Goal: Navigation & Orientation: Find specific page/section

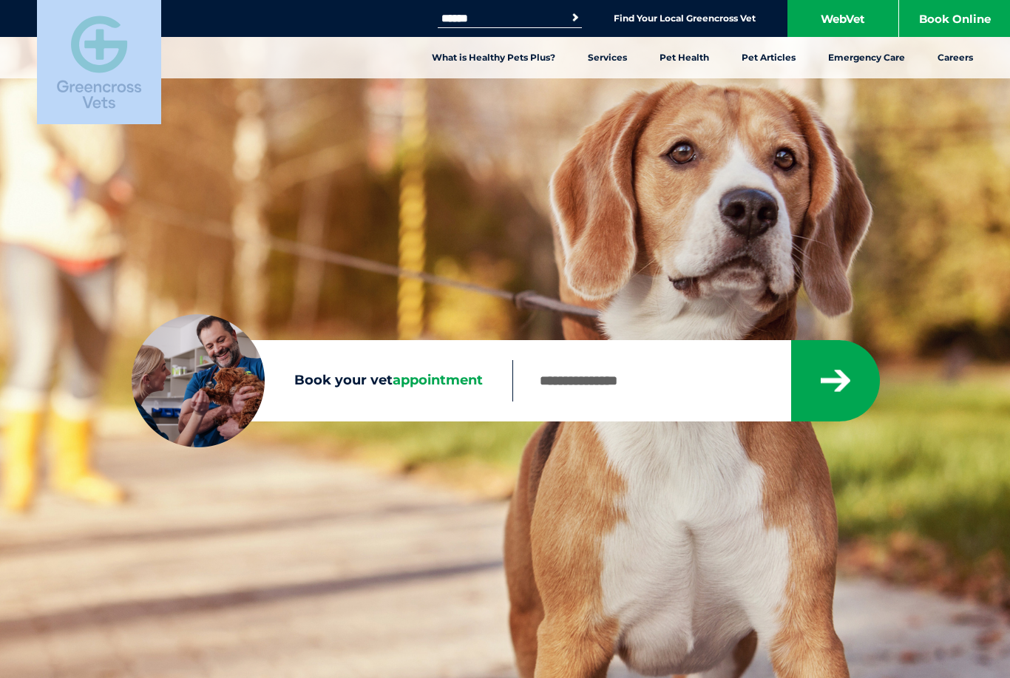
click at [89, 56] on img at bounding box center [99, 62] width 124 height 124
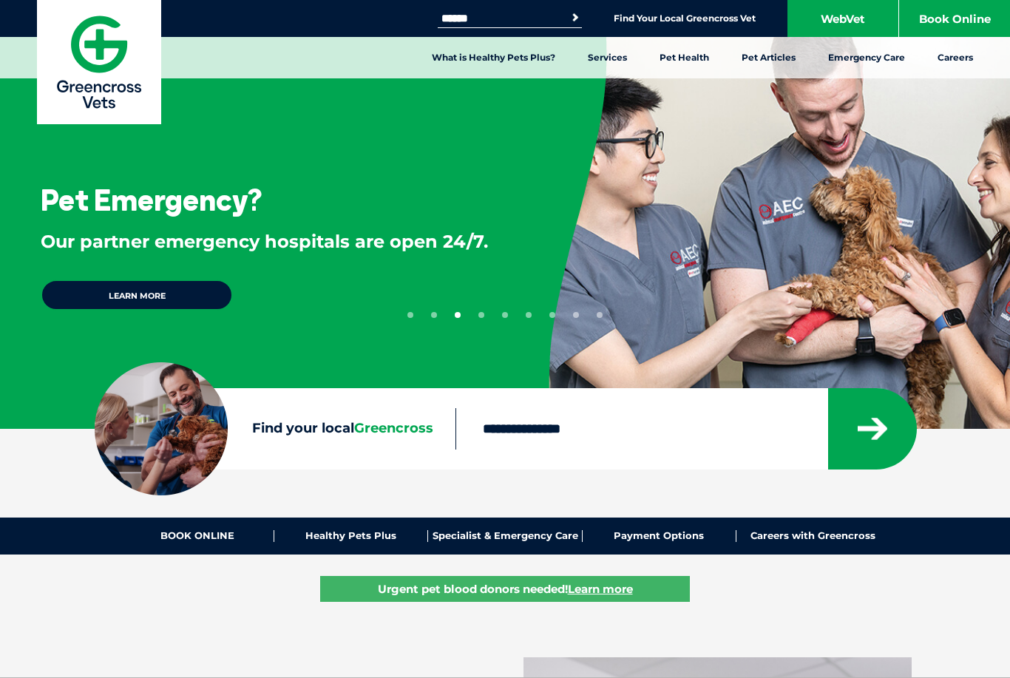
click at [518, 240] on div "1 2 3 4 5 6 7 8 9" at bounding box center [504, 233] width 195 height 170
click at [124, 87] on img at bounding box center [99, 62] width 124 height 124
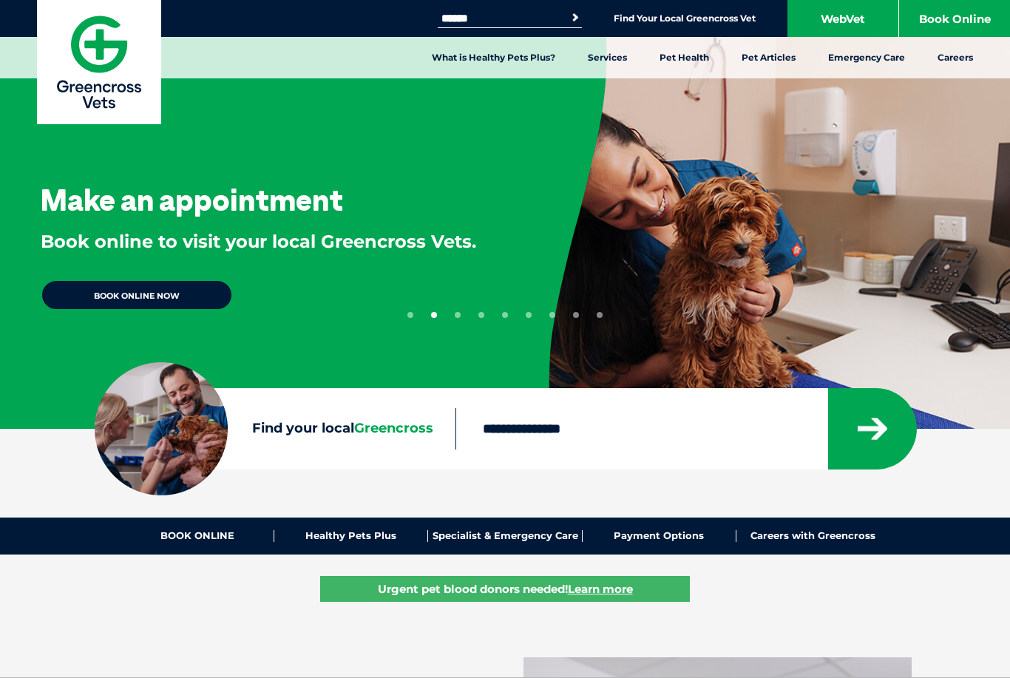
click at [514, 208] on div "1 2 3 4 5 6 7 8 9" at bounding box center [504, 233] width 195 height 170
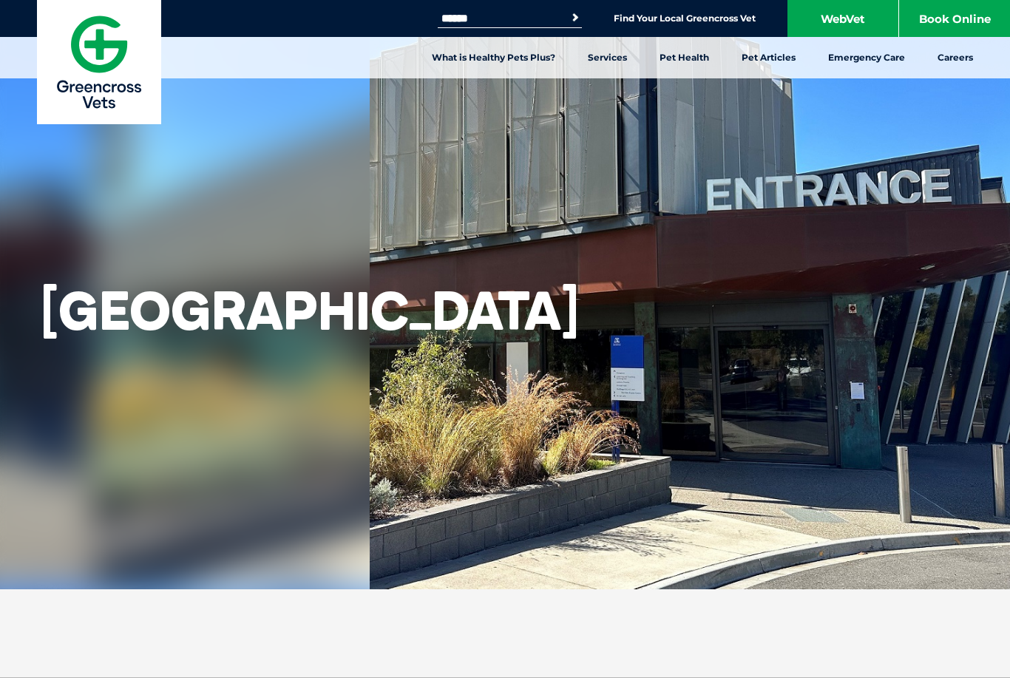
click at [144, 279] on h1 "[GEOGRAPHIC_DATA]" at bounding box center [310, 311] width 538 height 64
click at [84, 65] on img at bounding box center [99, 62] width 124 height 124
